Goal: Task Accomplishment & Management: Complete application form

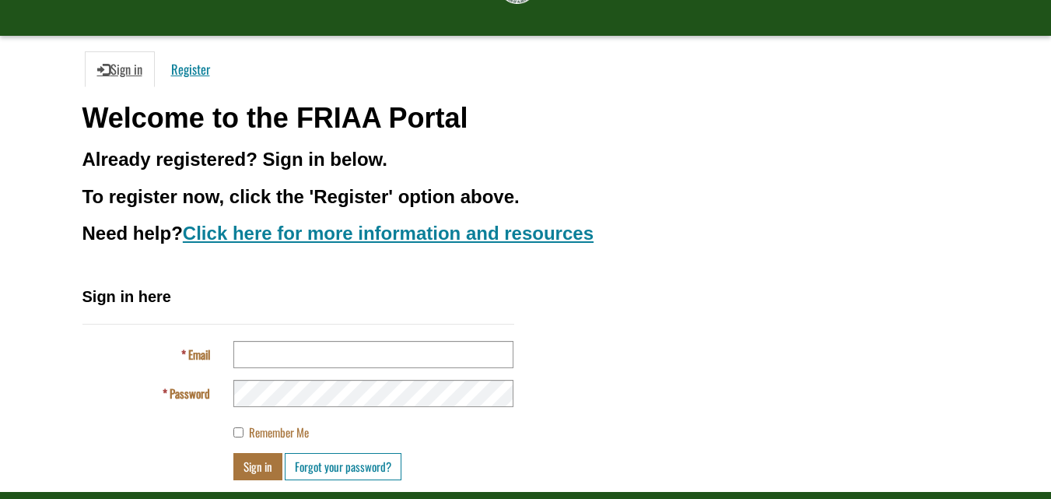
scroll to position [105, 0]
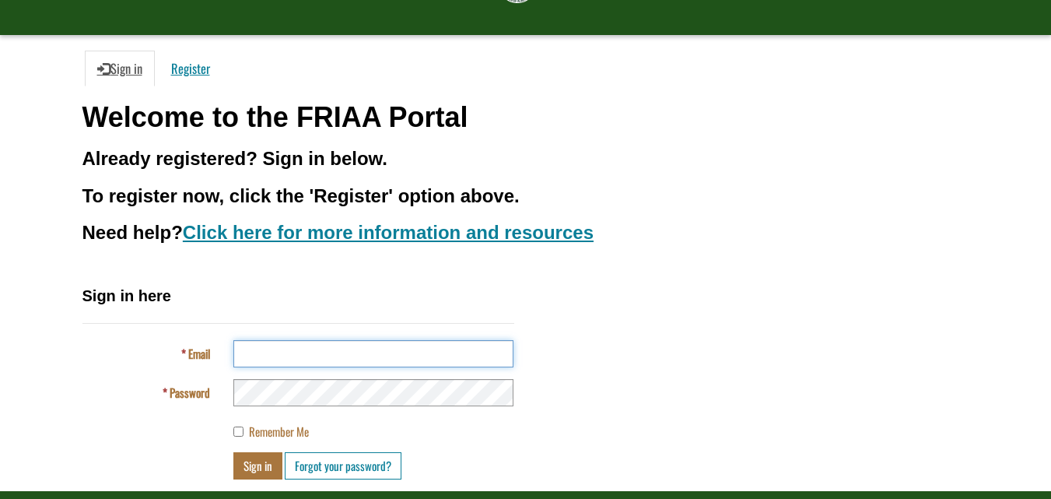
type input "**********"
click at [244, 433] on label "Remember Me" at bounding box center [270, 431] width 75 height 16
click at [261, 466] on button "Sign in" at bounding box center [257, 465] width 49 height 27
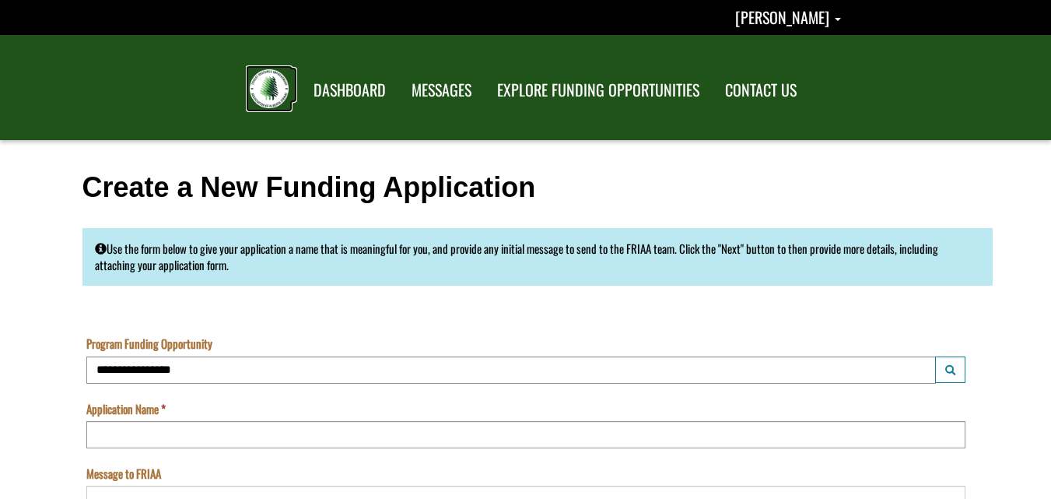
click at [268, 95] on img at bounding box center [269, 88] width 39 height 39
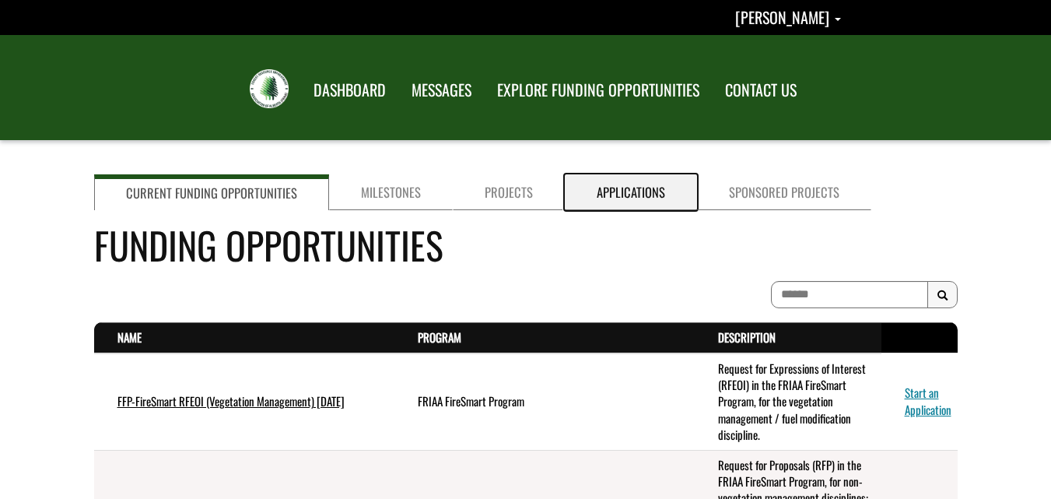
click at [615, 188] on link "Applications" at bounding box center [631, 192] width 132 height 36
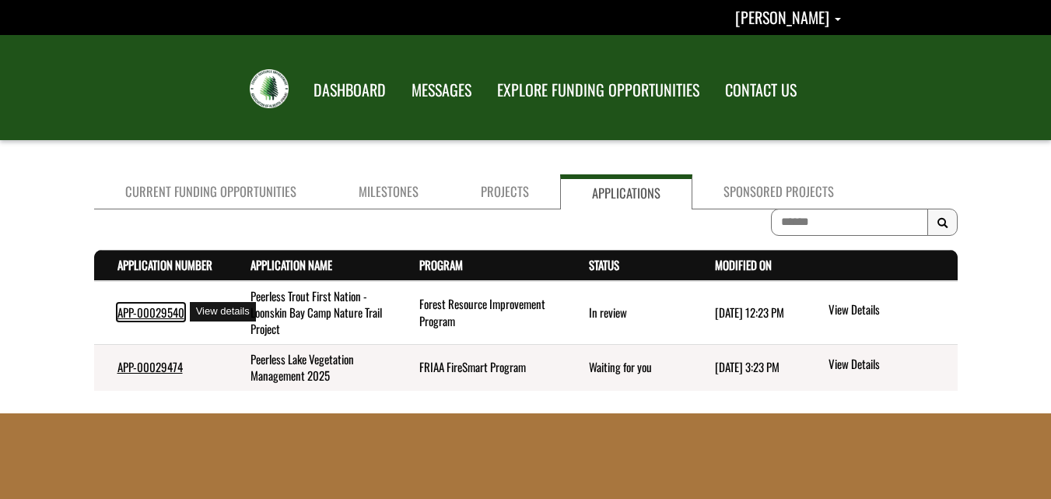
click at [163, 314] on link "APP-00029540" at bounding box center [150, 311] width 67 height 17
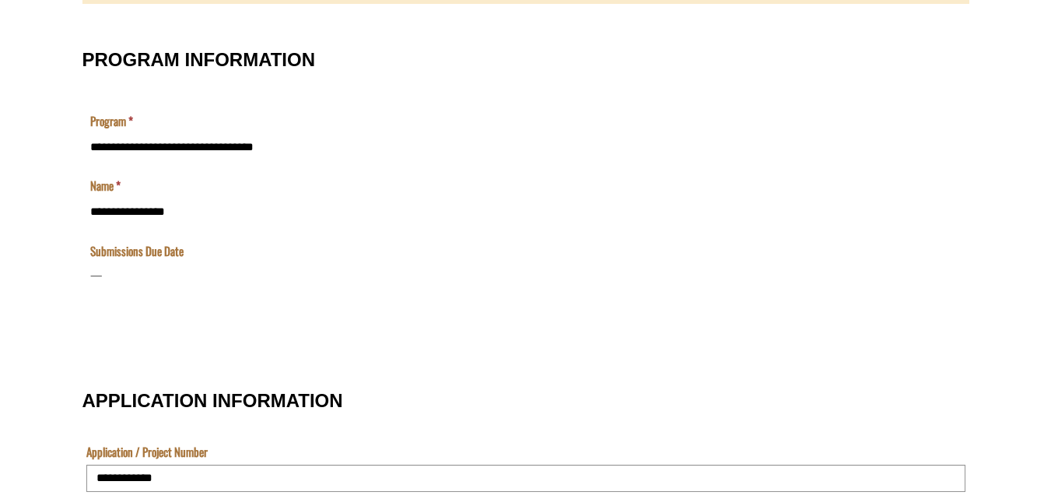
scroll to position [302, 0]
